Goal: Task Accomplishment & Management: Use online tool/utility

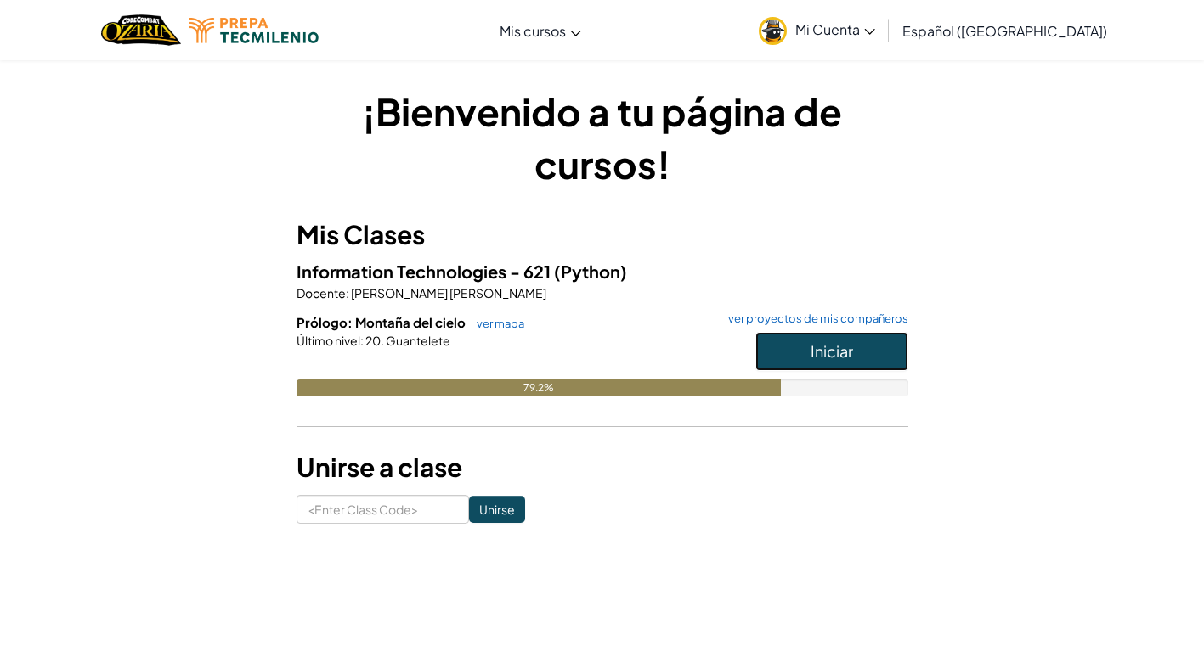
click at [814, 341] on span "Iniciar" at bounding box center [831, 351] width 42 height 20
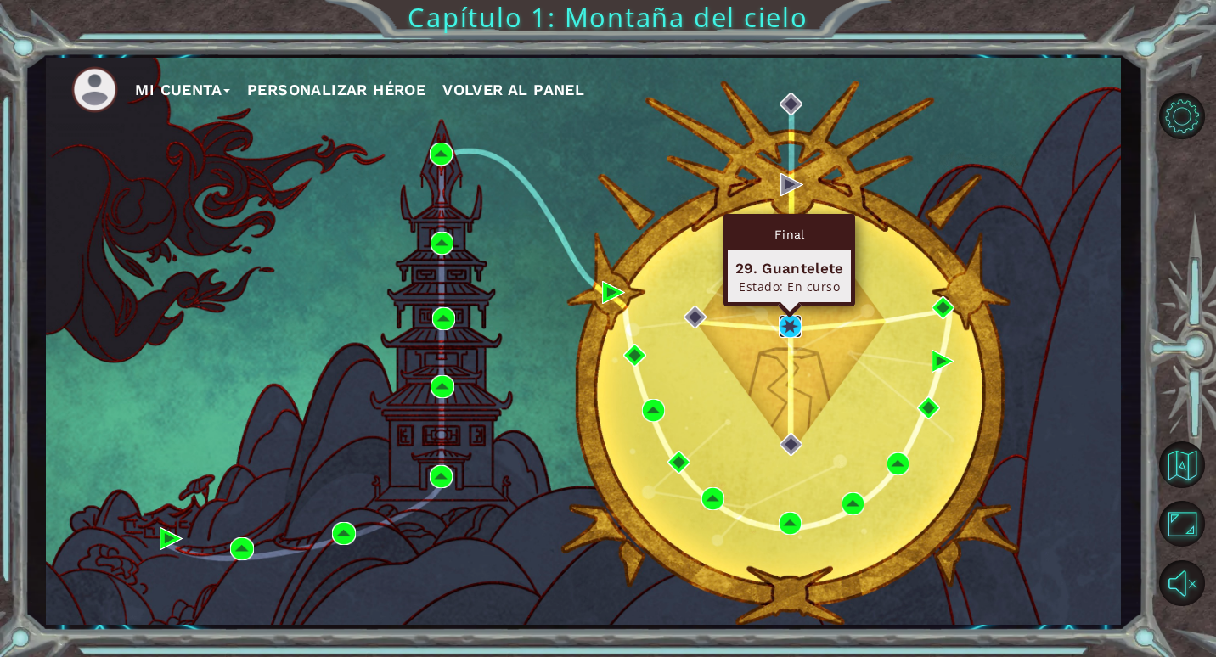
click at [793, 327] on img at bounding box center [790, 326] width 23 height 23
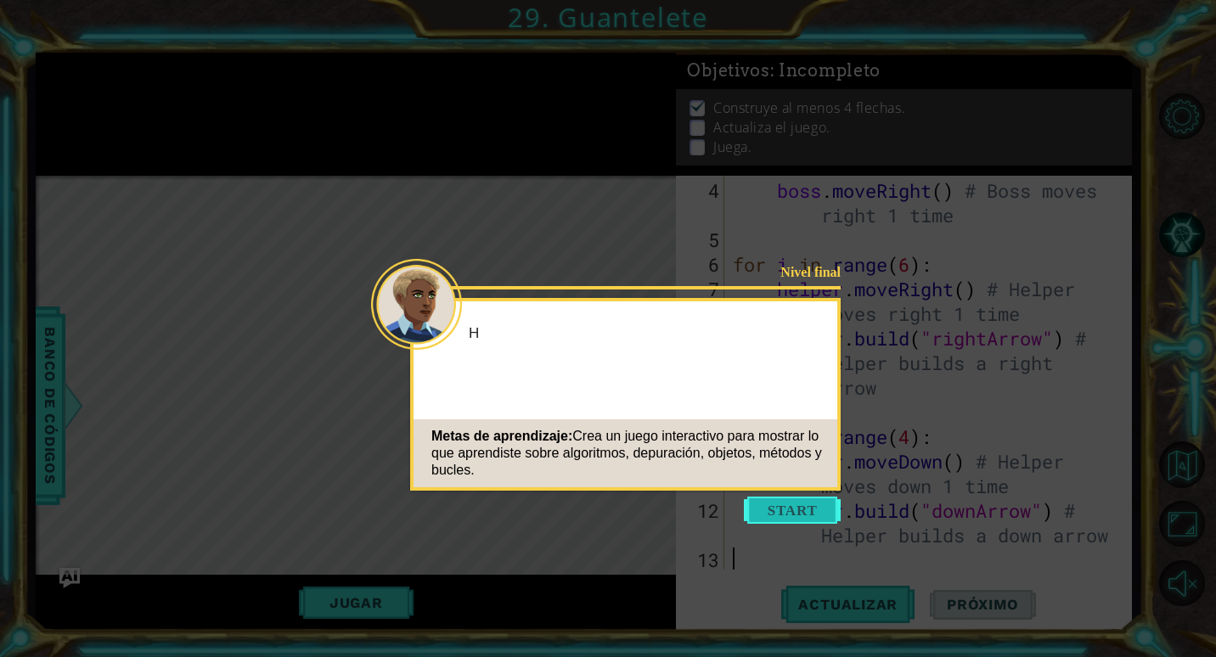
scroll to position [123, 0]
click at [782, 509] on button "Start" at bounding box center [792, 510] width 97 height 27
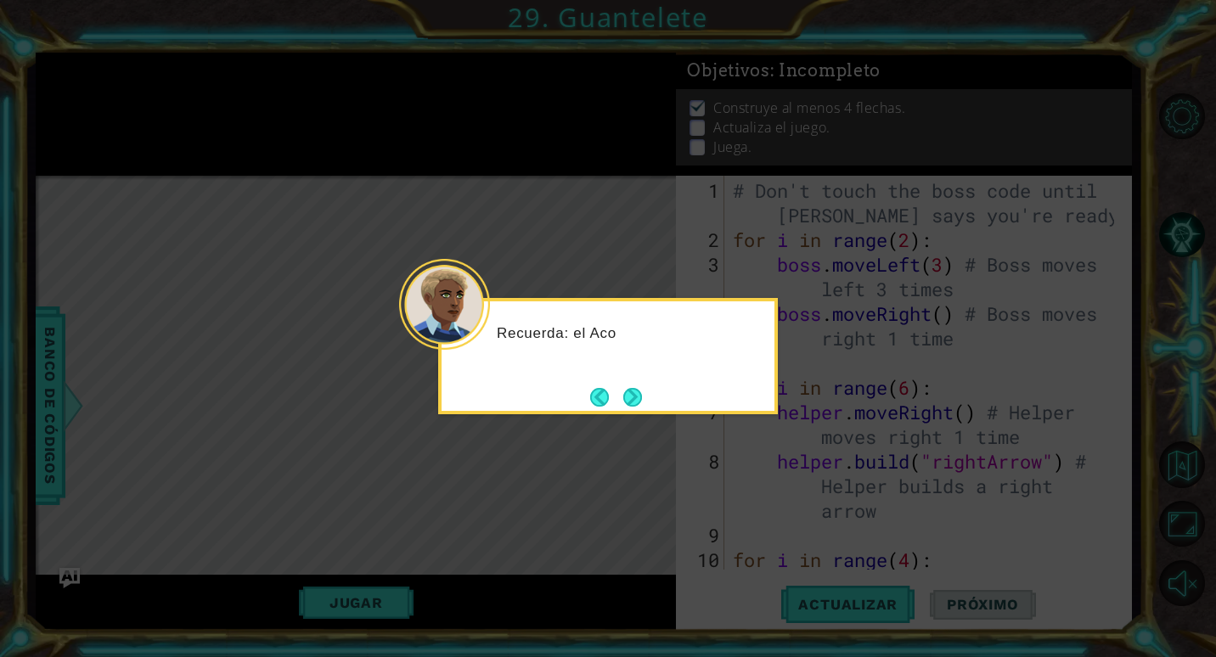
click at [648, 410] on div "Recuerda: el Aco" at bounding box center [608, 356] width 340 height 116
click at [642, 406] on button "Next" at bounding box center [632, 397] width 19 height 19
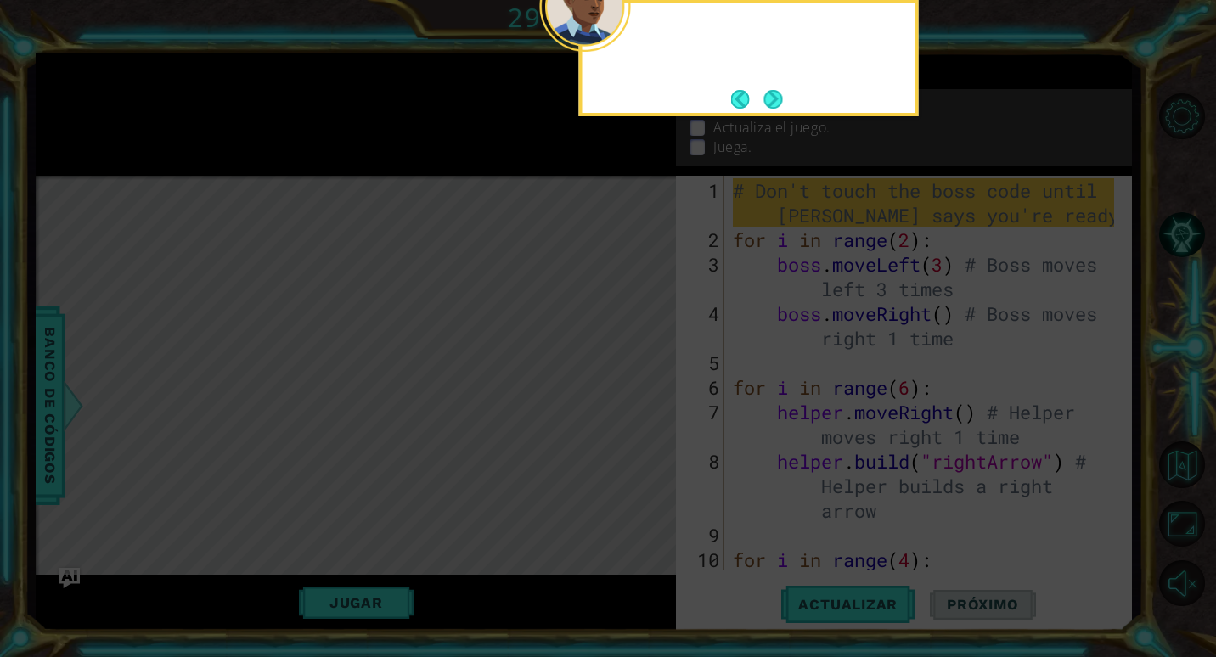
click at [643, 406] on icon at bounding box center [608, 99] width 1216 height 1118
click at [770, 99] on button "Next" at bounding box center [773, 99] width 19 height 19
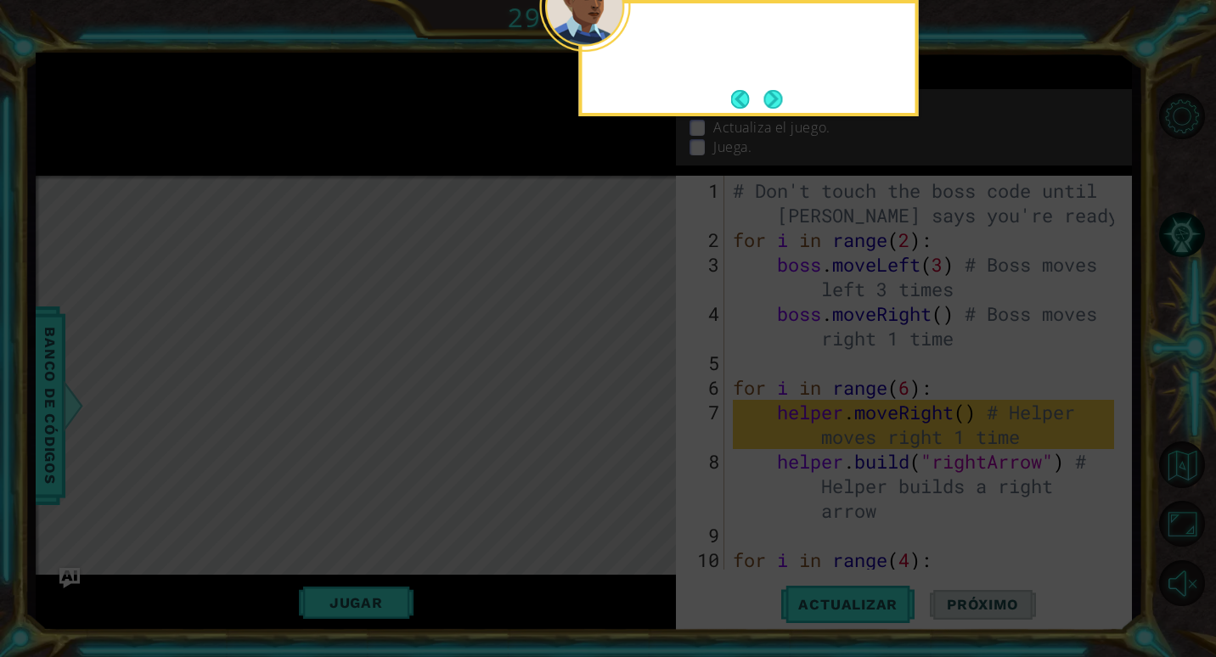
click at [770, 99] on button "Next" at bounding box center [773, 99] width 19 height 19
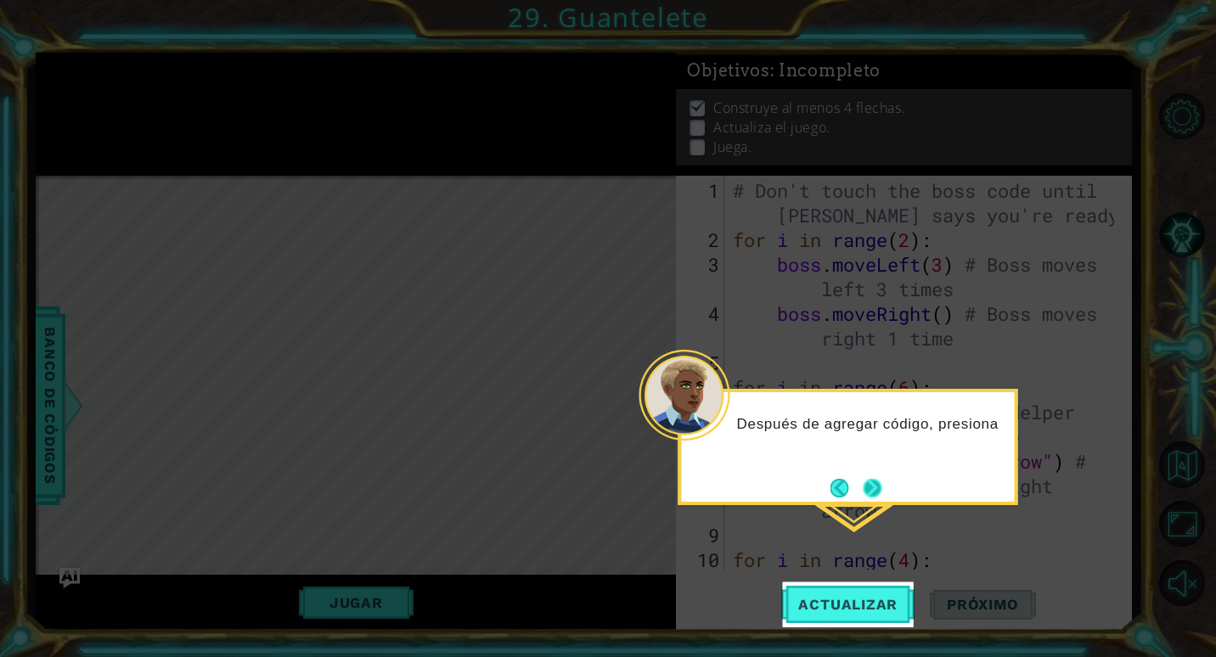
click at [876, 480] on button "Next" at bounding box center [873, 488] width 19 height 19
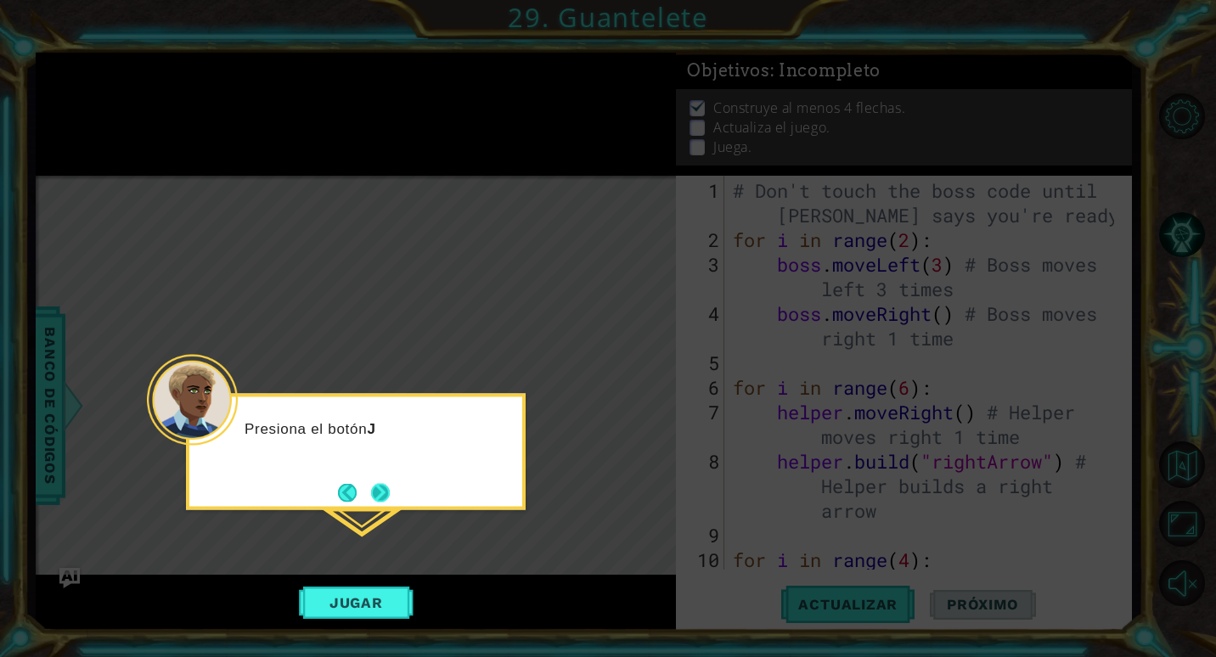
click at [383, 487] on button "Next" at bounding box center [380, 492] width 19 height 19
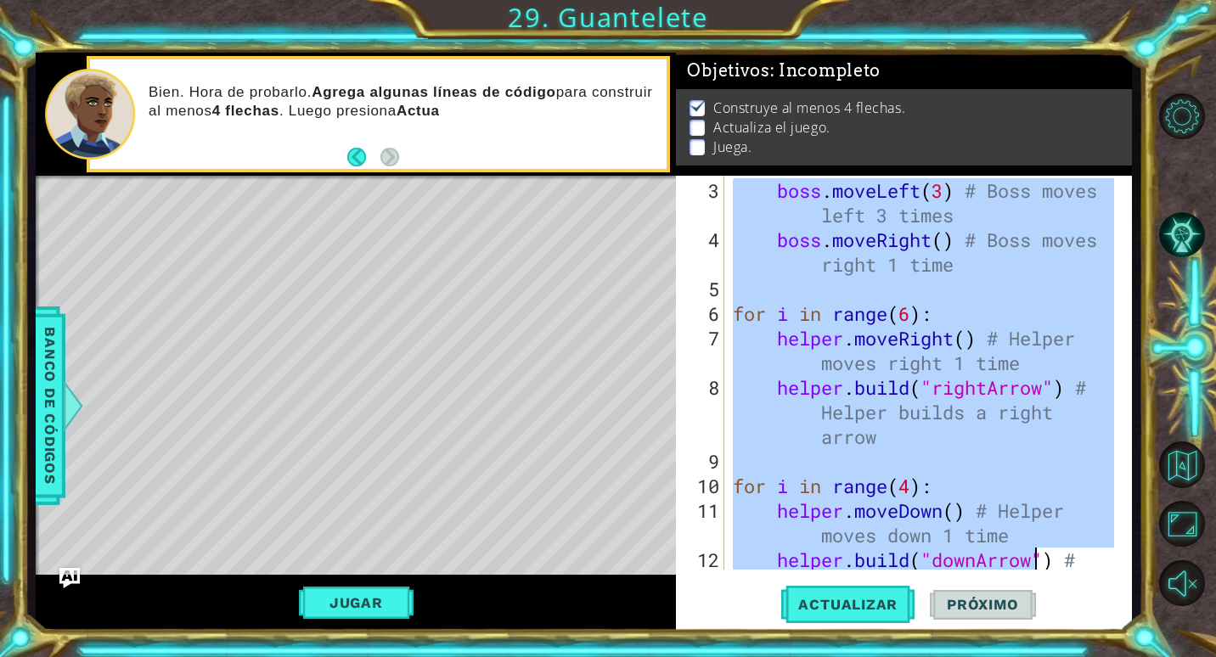
scroll to position [123, 0]
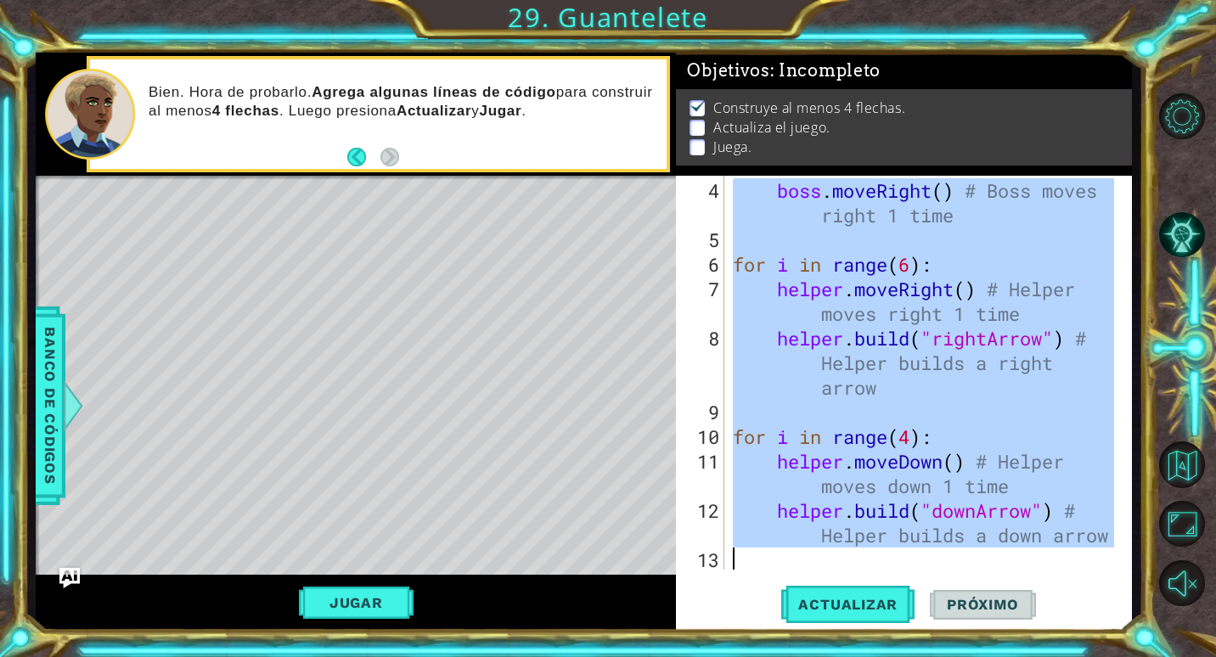
drag, startPoint x: 732, startPoint y: 188, endPoint x: 1048, endPoint y: 564, distance: 491.4
click at [1048, 564] on div "boss . moveRight ( ) # Boss moves right 1 time for i in range ( 6 ) : helper . …" at bounding box center [926, 412] width 393 height 468
type textarea "helper.build("downArrow") # Helper builds a down arrow"
